Goal: Task Accomplishment & Management: Use online tool/utility

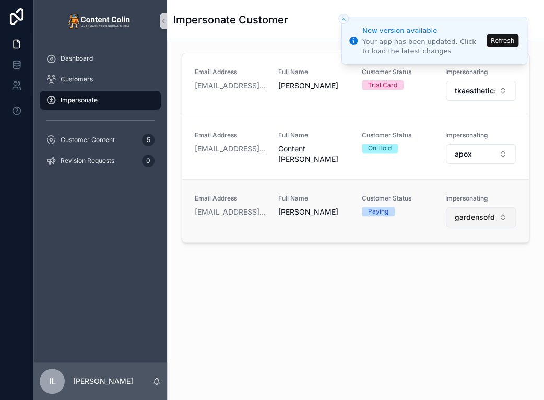
click at [461, 212] on span "gardensofdistinction" at bounding box center [475, 217] width 40 height 10
click at [506, 38] on button "Refresh" at bounding box center [503, 40] width 32 height 13
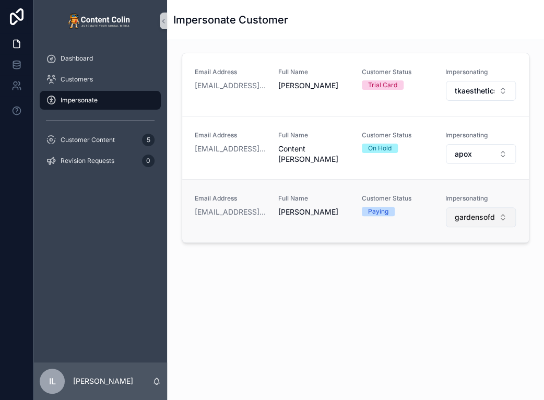
click at [473, 221] on button "gardensofdistinction" at bounding box center [481, 217] width 70 height 20
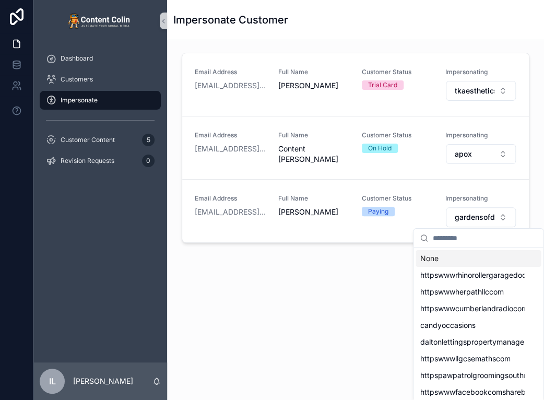
click at [470, 240] on input "scrollable content" at bounding box center [484, 238] width 104 height 19
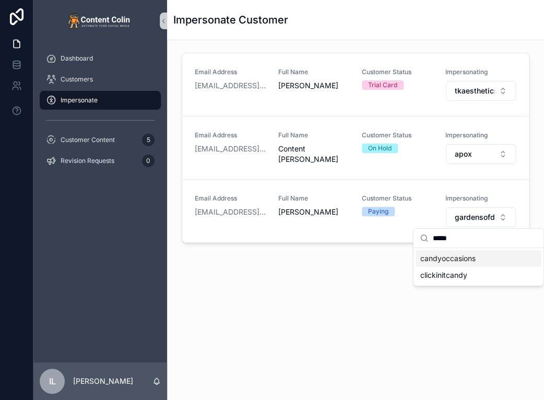
type input "*****"
click at [474, 262] on span "candyoccasions" at bounding box center [447, 258] width 55 height 10
click at [483, 253] on div "Email Address [EMAIL_ADDRESS][DOMAIN_NAME] Full Name [PERSON_NAME] Customer Sta…" at bounding box center [355, 179] width 377 height 278
